Goal: Use online tool/utility: Utilize a website feature to perform a specific function

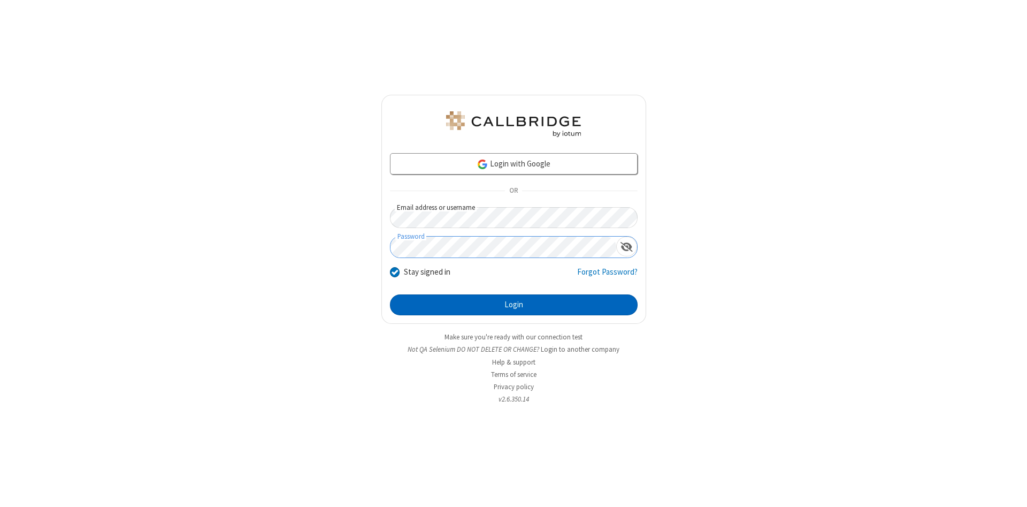
click at [514, 305] on button "Login" at bounding box center [514, 304] width 248 height 21
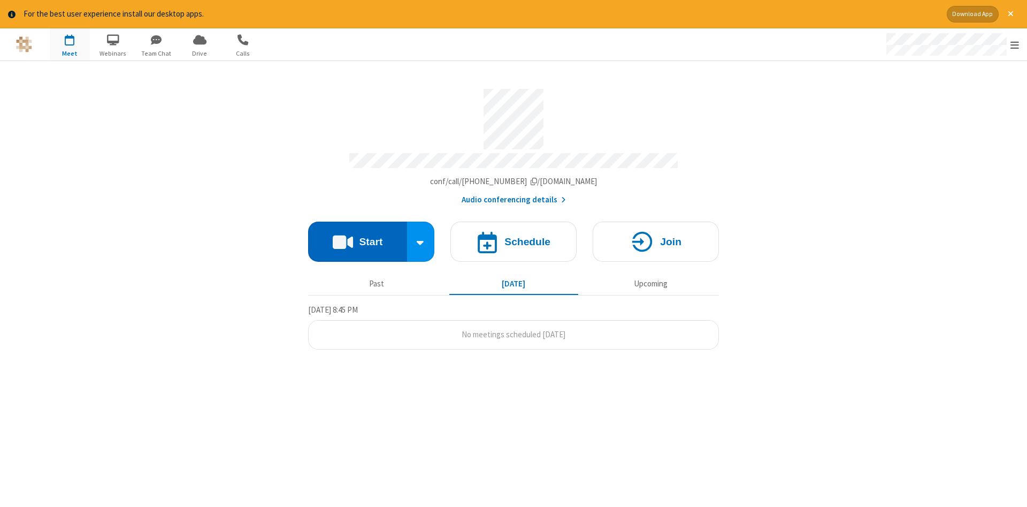
click at [357, 237] on button "Start" at bounding box center [357, 241] width 99 height 40
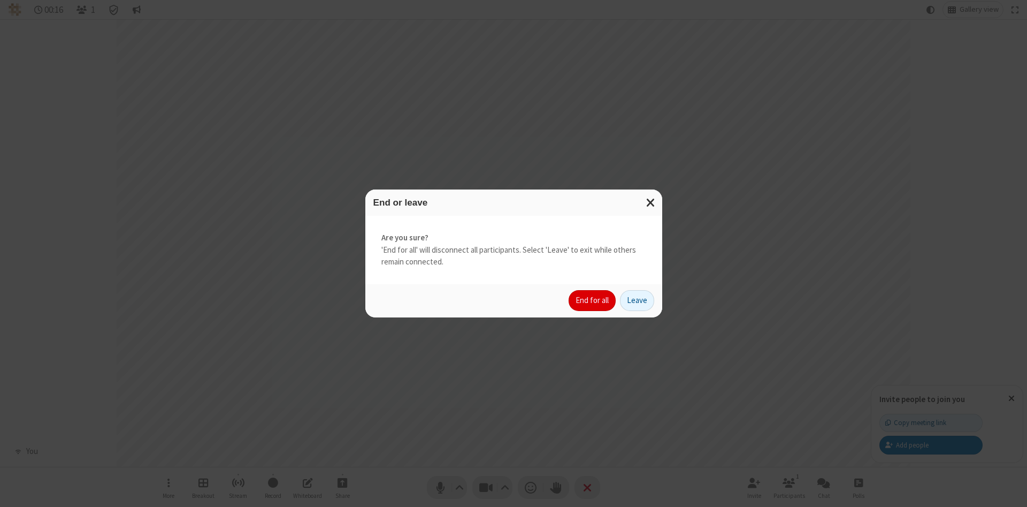
click at [593, 300] on button "End for all" at bounding box center [592, 300] width 47 height 21
